Goal: Register for event/course

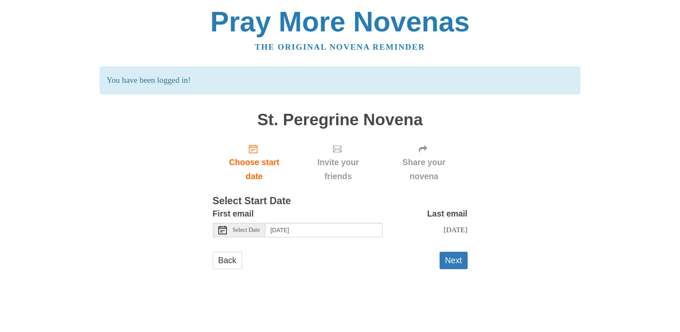
scroll to position [103, 0]
click at [253, 227] on span "Select Date" at bounding box center [246, 230] width 27 height 6
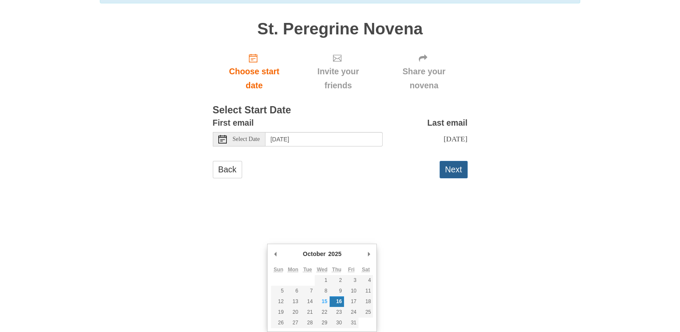
click at [444, 178] on button "Next" at bounding box center [453, 169] width 28 height 17
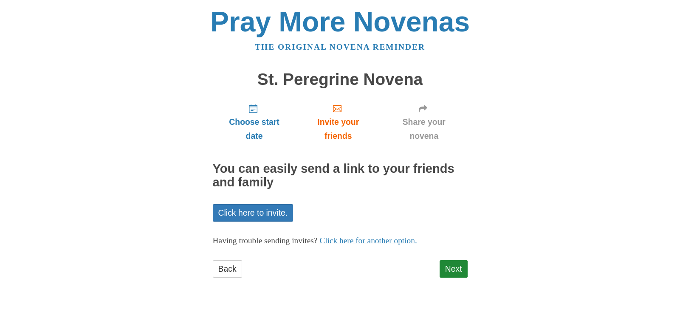
scroll to position [130, 0]
click at [443, 278] on link "Next" at bounding box center [453, 268] width 28 height 17
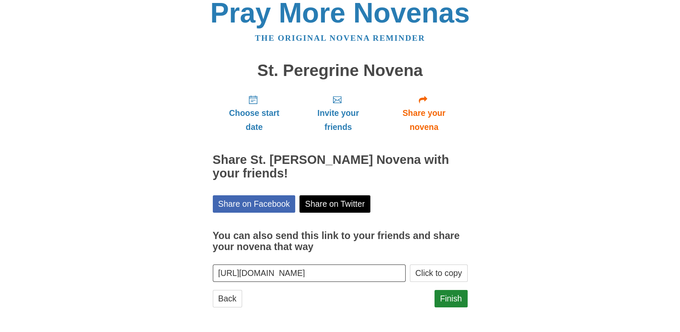
scroll to position [178, 0]
click at [443, 290] on link "Finish" at bounding box center [450, 298] width 33 height 17
